Goal: Complete application form

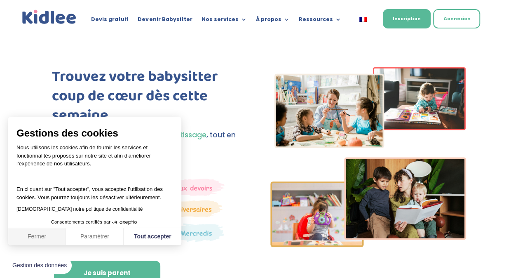
click at [33, 235] on button "Fermer" at bounding box center [37, 236] width 58 height 17
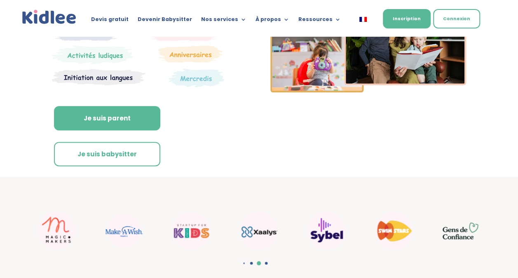
scroll to position [165, 0]
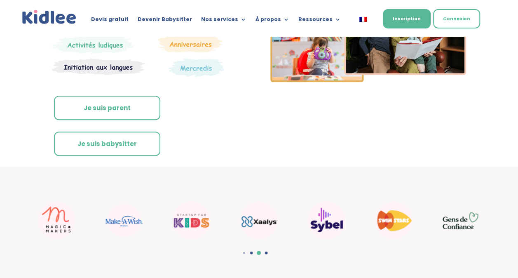
click at [128, 106] on link "Je suis parent" at bounding box center [107, 108] width 106 height 25
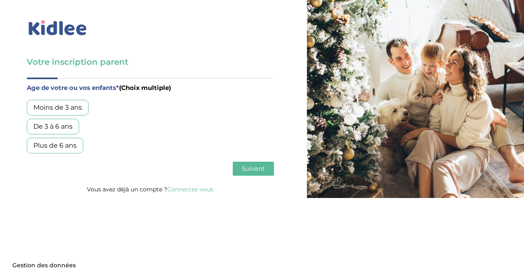
click at [55, 145] on div "Plus de 6 ans" at bounding box center [55, 146] width 56 height 16
click at [256, 169] on span "Suivant" at bounding box center [253, 168] width 23 height 8
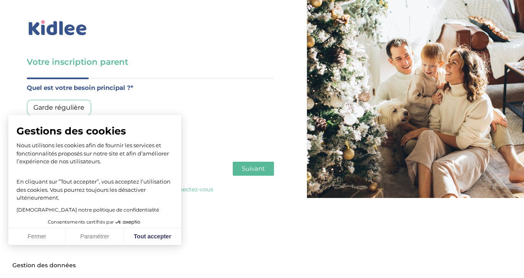
click at [65, 110] on div "Garde régulière" at bounding box center [59, 108] width 64 height 16
click at [45, 239] on button "Fermer" at bounding box center [37, 236] width 58 height 17
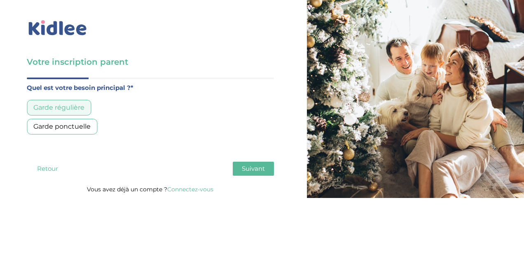
click at [250, 169] on span "Suivant" at bounding box center [253, 168] width 23 height 8
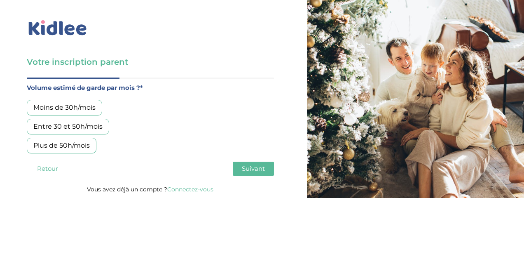
click at [52, 107] on div "Moins de 30h/mois" at bounding box center [64, 108] width 75 height 16
click at [246, 172] on button "Suivant" at bounding box center [253, 169] width 41 height 14
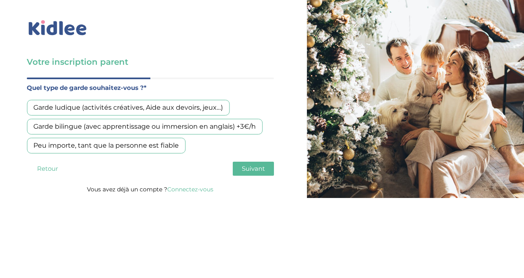
click at [197, 125] on div "Garde bilingue (avec apprentissage ou immersion en anglais) +3€/h" at bounding box center [145, 127] width 236 height 16
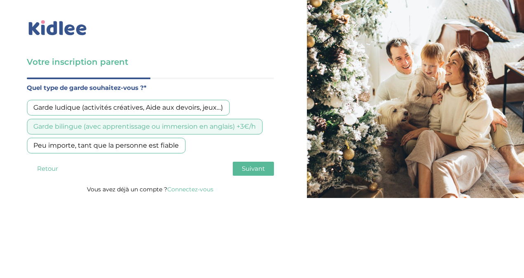
click at [151, 145] on div "Peu importe, tant que la personne est fiable" at bounding box center [106, 146] width 159 height 16
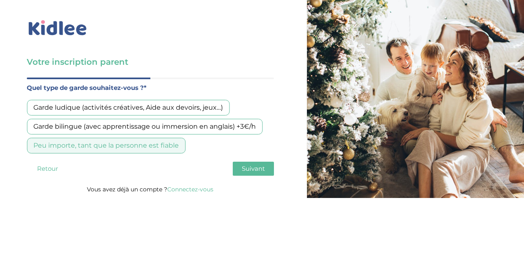
click at [252, 162] on button "Suivant" at bounding box center [253, 169] width 41 height 14
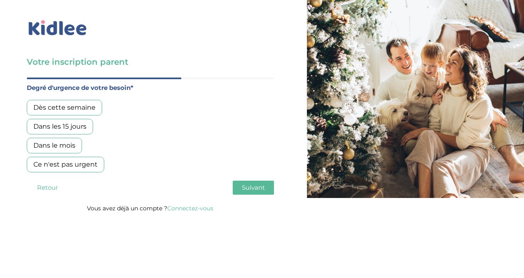
click at [62, 121] on div "Dans les 15 jours" at bounding box center [60, 127] width 66 height 16
click at [245, 187] on span "Suivant" at bounding box center [253, 187] width 23 height 8
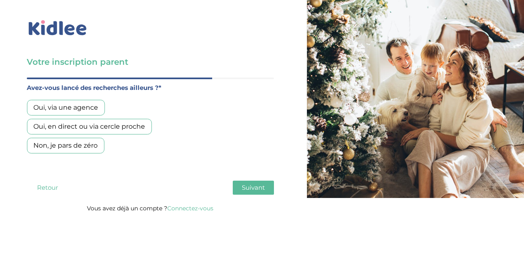
click at [64, 105] on div "Oui, via une agence" at bounding box center [66, 108] width 78 height 16
click at [256, 184] on span "Suivant" at bounding box center [253, 187] width 23 height 8
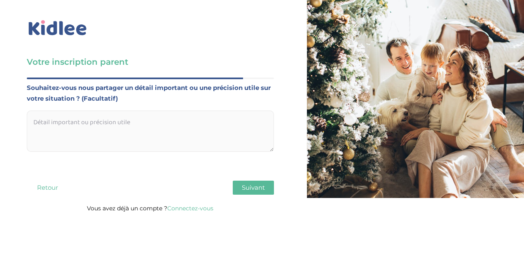
click at [254, 186] on span "Suivant" at bounding box center [253, 187] width 23 height 8
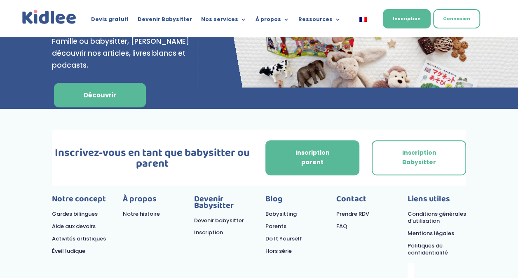
scroll to position [3517, 0]
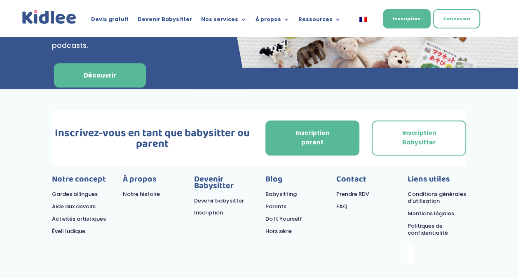
click at [352, 190] on link "Prendre RDV" at bounding box center [352, 194] width 33 height 8
